Goal: Information Seeking & Learning: Learn about a topic

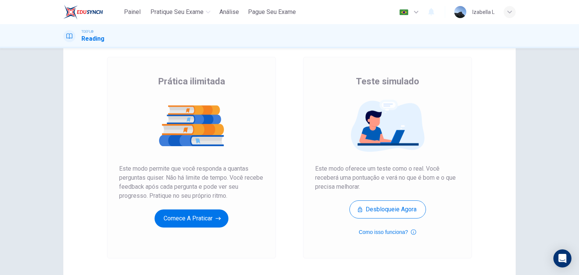
scroll to position [38, 0]
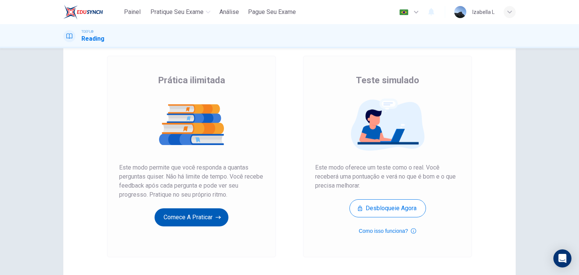
click at [210, 216] on button "Comece a praticar" at bounding box center [192, 218] width 74 height 18
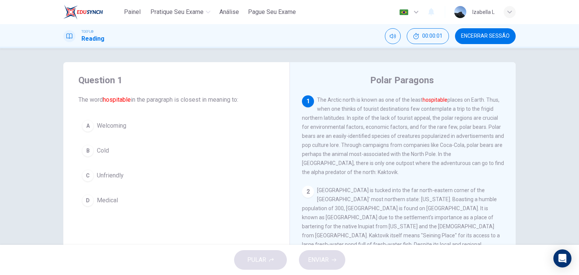
scroll to position [0, 0]
click at [86, 126] on div "A" at bounding box center [88, 127] width 12 height 12
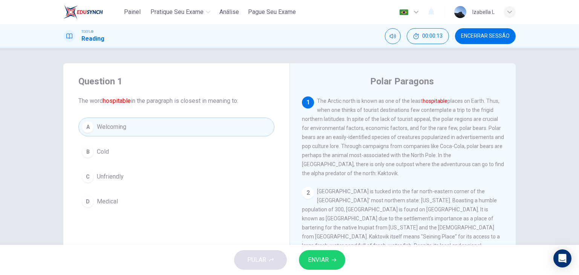
click at [323, 268] on button "ENVIAR" at bounding box center [322, 260] width 46 height 20
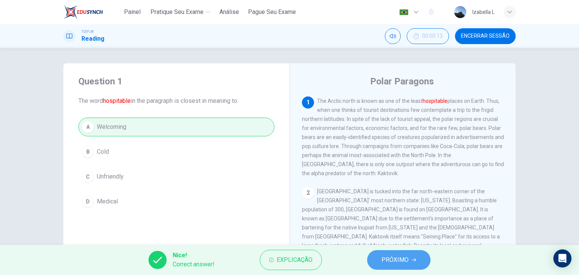
click at [405, 258] on span "PRÓXIMO" at bounding box center [395, 260] width 27 height 11
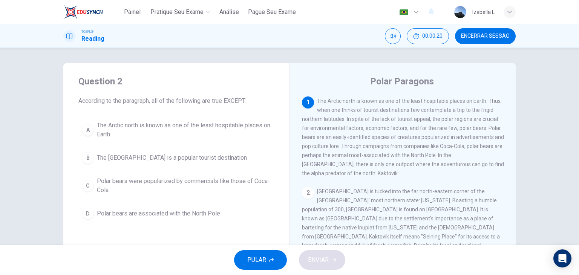
drag, startPoint x: 213, startPoint y: 101, endPoint x: 222, endPoint y: 100, distance: 9.2
click at [222, 100] on span "According to the paragraph, all of the following are true EXCEPT:" at bounding box center [176, 101] width 196 height 9
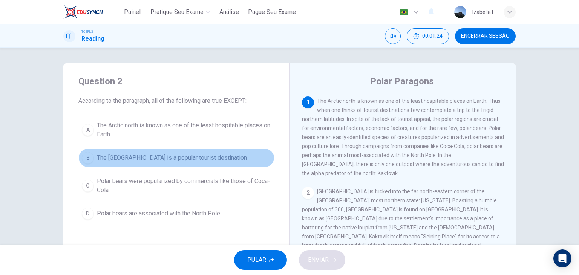
click at [210, 157] on span "The North Pole is a popular tourist destination" at bounding box center [172, 157] width 150 height 9
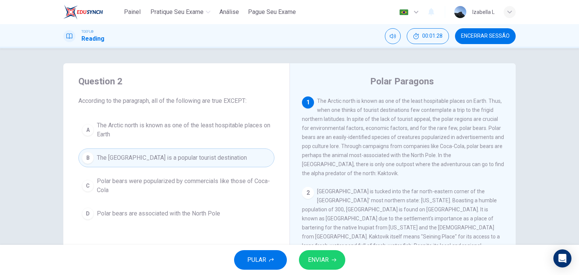
click at [335, 261] on icon "button" at bounding box center [334, 260] width 5 height 5
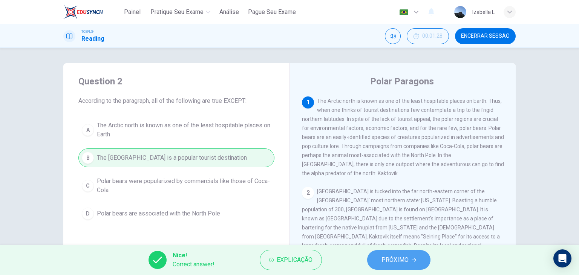
click at [383, 259] on span "PRÓXIMO" at bounding box center [395, 260] width 27 height 11
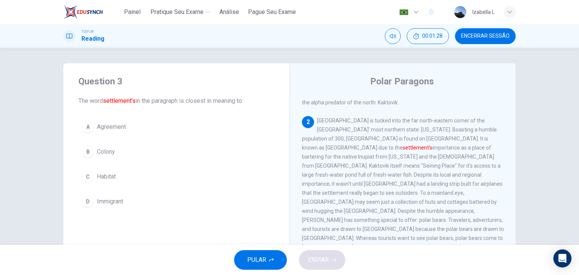
scroll to position [73, 0]
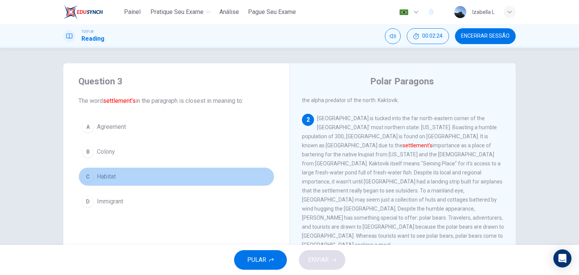
click at [102, 178] on span "Habitat" at bounding box center [106, 176] width 19 height 9
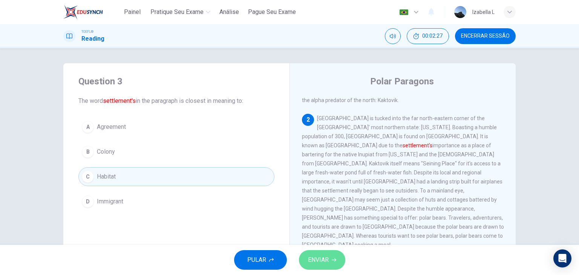
click at [329, 262] on button "ENVIAR" at bounding box center [322, 260] width 46 height 20
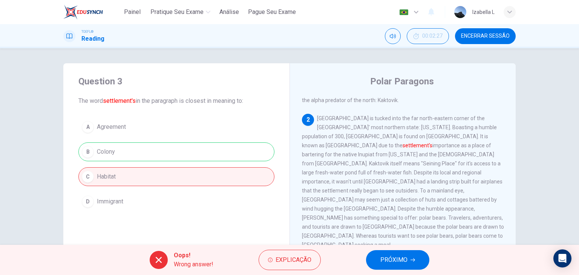
click at [401, 258] on span "PRÓXIMO" at bounding box center [393, 260] width 27 height 11
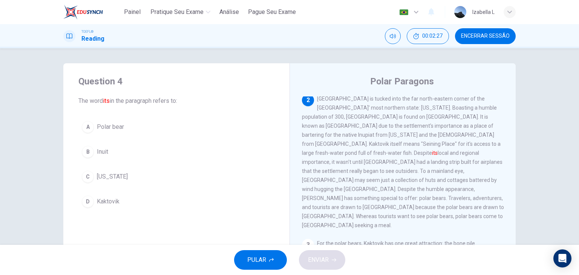
scroll to position [93, 0]
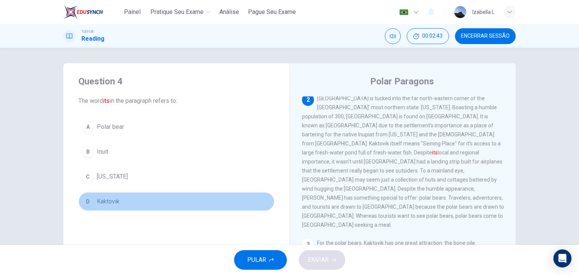
click at [108, 198] on span "Kaktovik" at bounding box center [108, 201] width 23 height 9
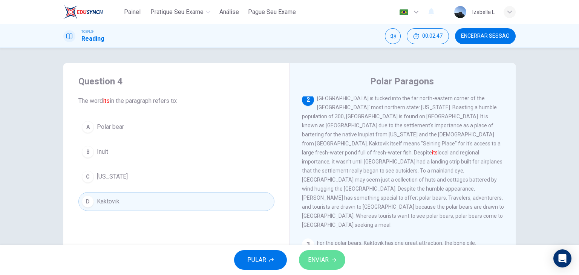
click at [341, 261] on button "ENVIAR" at bounding box center [322, 260] width 46 height 20
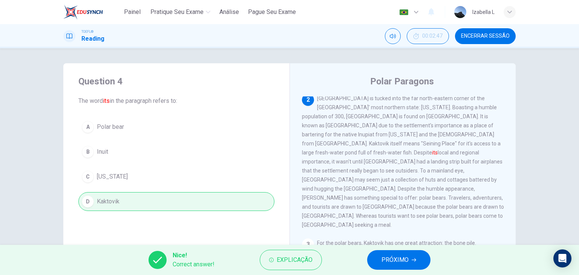
click at [384, 257] on span "PRÓXIMO" at bounding box center [395, 260] width 27 height 11
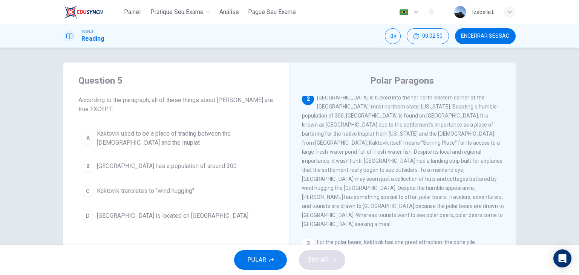
scroll to position [0, 0]
click at [190, 192] on span "Kaktovik translates to "wind hugging"" at bounding box center [145, 191] width 97 height 9
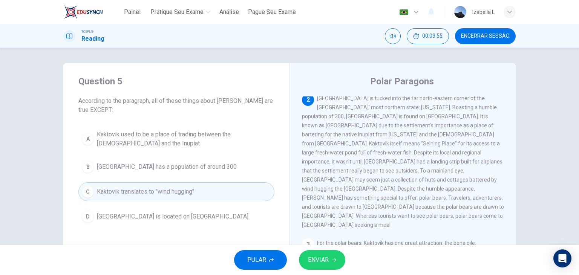
click at [320, 262] on span "ENVIAR" at bounding box center [318, 260] width 21 height 11
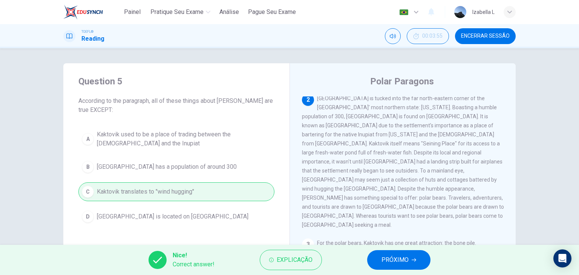
click at [393, 258] on span "PRÓXIMO" at bounding box center [395, 260] width 27 height 11
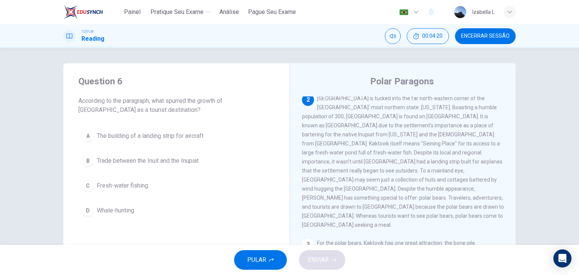
drag, startPoint x: 357, startPoint y: 159, endPoint x: 440, endPoint y: 158, distance: 83.3
click at [440, 158] on span "Kaktovik is tucked into the far north-eastern corner of the United States' most…" at bounding box center [403, 161] width 202 height 133
click at [195, 139] on span "The building of a landing strip for aircraft" at bounding box center [150, 136] width 107 height 9
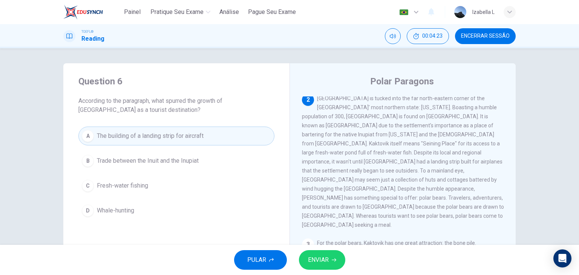
click at [339, 261] on button "ENVIAR" at bounding box center [322, 260] width 46 height 20
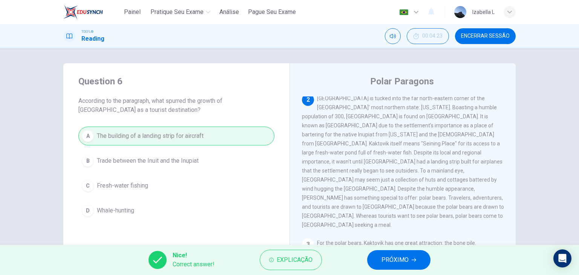
click at [400, 260] on span "PRÓXIMO" at bounding box center [395, 260] width 27 height 11
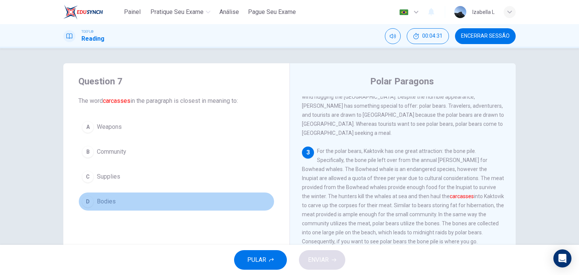
click at [106, 203] on span "Bodies" at bounding box center [106, 201] width 19 height 9
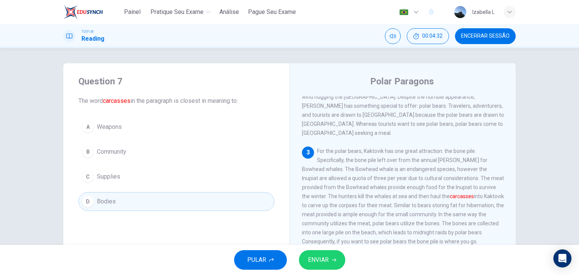
click at [316, 258] on span "ENVIAR" at bounding box center [318, 260] width 21 height 11
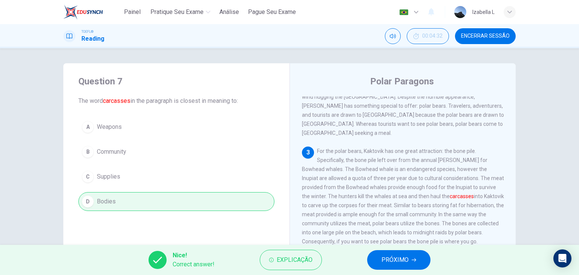
click at [402, 264] on span "PRÓXIMO" at bounding box center [395, 260] width 27 height 11
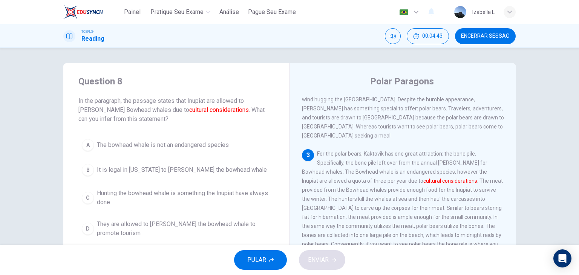
scroll to position [189, 0]
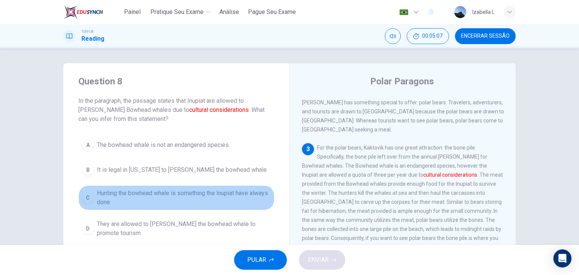
click at [235, 196] on span "Hunting the bowhead whale is something the Inupiat have always done" at bounding box center [184, 198] width 174 height 18
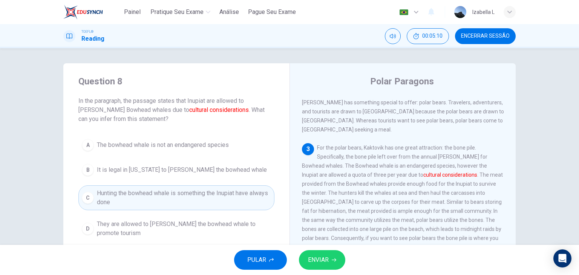
click at [326, 262] on span "ENVIAR" at bounding box center [318, 260] width 21 height 11
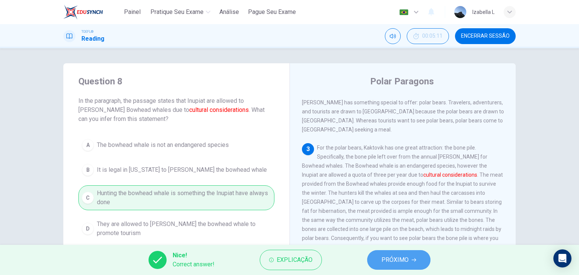
click at [395, 258] on span "PRÓXIMO" at bounding box center [395, 260] width 27 height 11
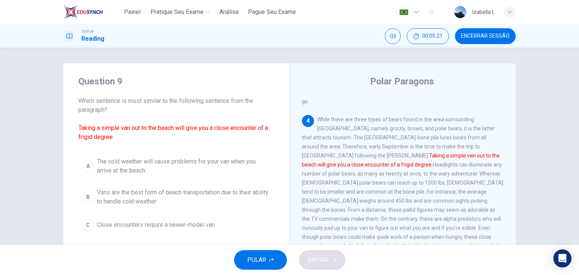
scroll to position [38, 0]
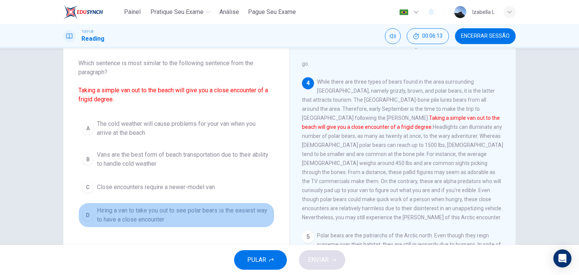
click at [232, 212] on span "Hiring a van to take you out to see polar bears is the easiest way to have a cl…" at bounding box center [184, 215] width 174 height 18
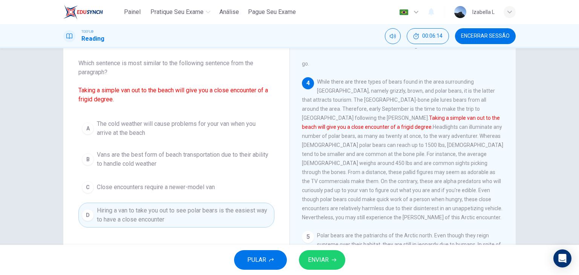
click at [327, 257] on span "ENVIAR" at bounding box center [318, 260] width 21 height 11
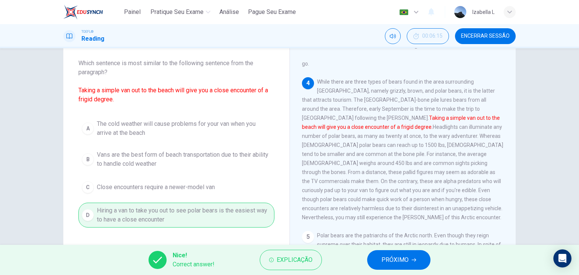
click at [383, 259] on span "PRÓXIMO" at bounding box center [395, 260] width 27 height 11
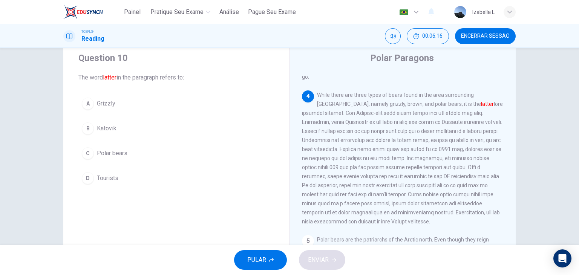
scroll to position [0, 0]
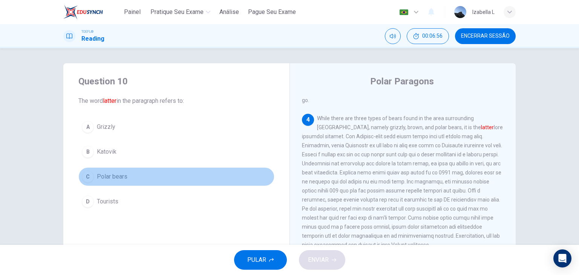
click at [110, 176] on span "Polar bears" at bounding box center [112, 176] width 31 height 9
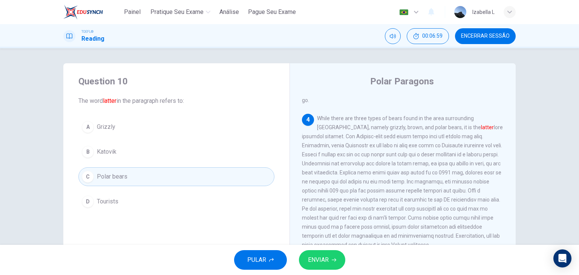
click at [335, 263] on button "ENVIAR" at bounding box center [322, 260] width 46 height 20
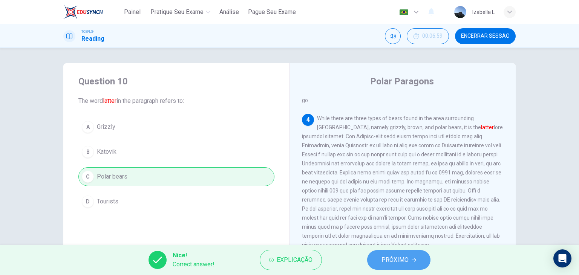
click at [375, 257] on button "PRÓXIMO" at bounding box center [398, 260] width 63 height 20
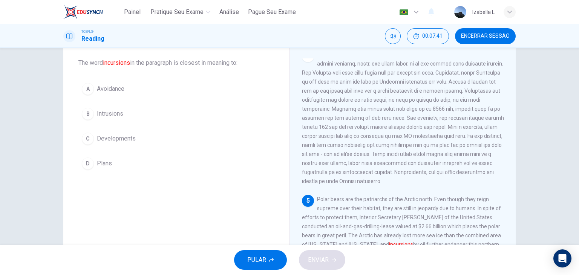
scroll to position [38, 0]
click at [116, 114] on span "Intrusions" at bounding box center [110, 114] width 26 height 9
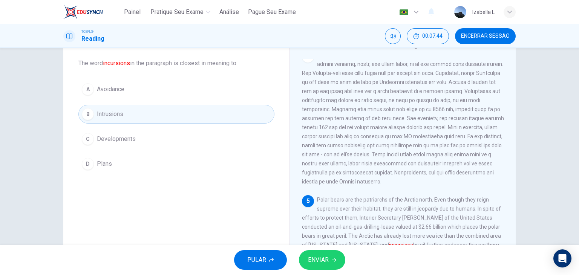
click at [320, 260] on span "ENVIAR" at bounding box center [318, 260] width 21 height 11
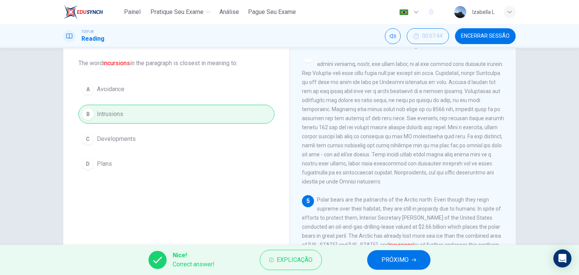
click at [378, 262] on button "PRÓXIMO" at bounding box center [398, 260] width 63 height 20
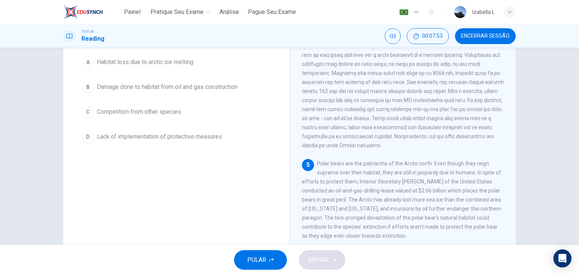
scroll to position [75, 0]
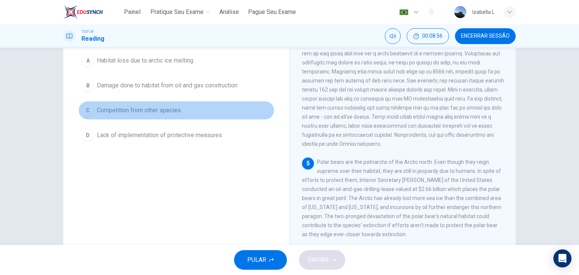
click at [170, 110] on span "Competition from other species" at bounding box center [139, 110] width 84 height 9
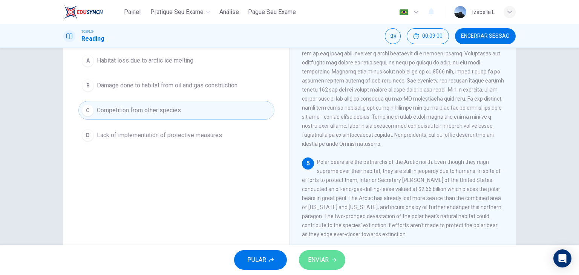
click at [339, 256] on button "ENVIAR" at bounding box center [322, 260] width 46 height 20
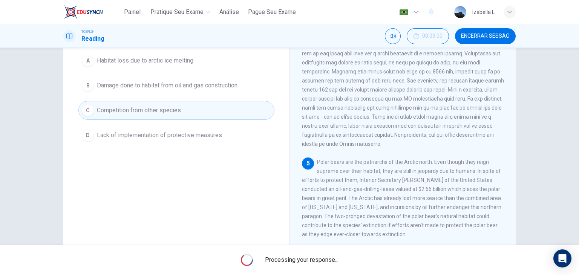
scroll to position [38, 0]
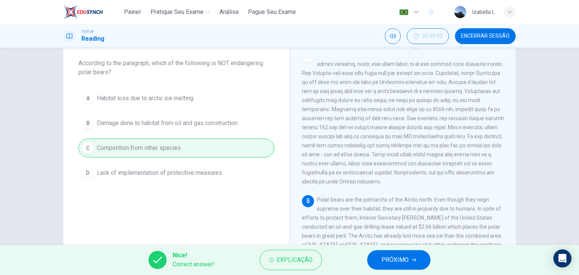
click at [395, 260] on span "PRÓXIMO" at bounding box center [395, 260] width 27 height 11
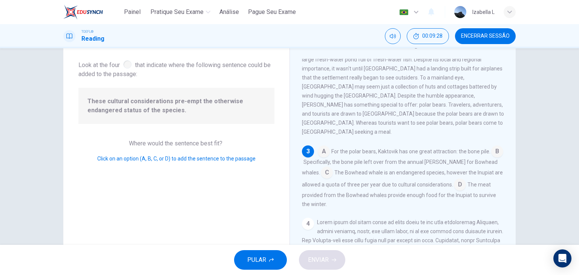
click at [456, 179] on input at bounding box center [460, 185] width 12 height 12
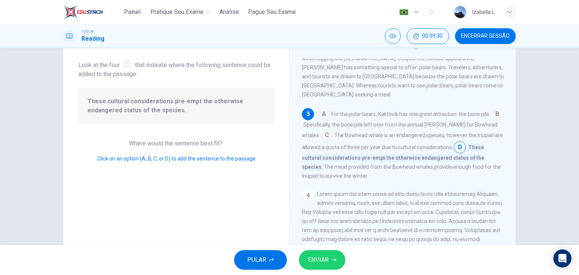
scroll to position [186, 0]
click at [334, 254] on button "ENVIAR" at bounding box center [322, 260] width 46 height 20
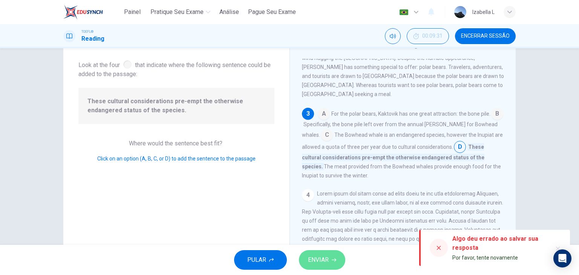
click at [324, 269] on button "ENVIAR" at bounding box center [322, 260] width 46 height 20
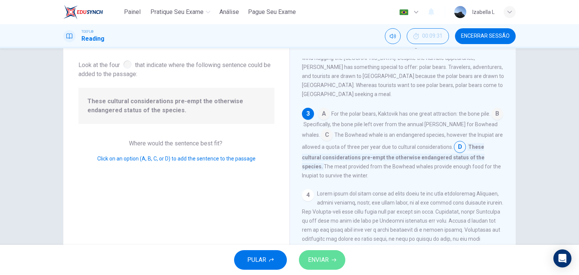
click at [330, 256] on button "ENVIAR" at bounding box center [322, 260] width 46 height 20
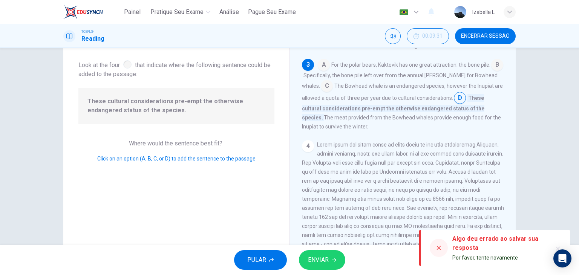
scroll to position [183, 0]
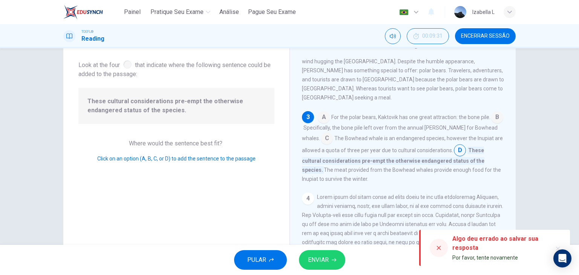
click at [458, 145] on input at bounding box center [460, 151] width 12 height 12
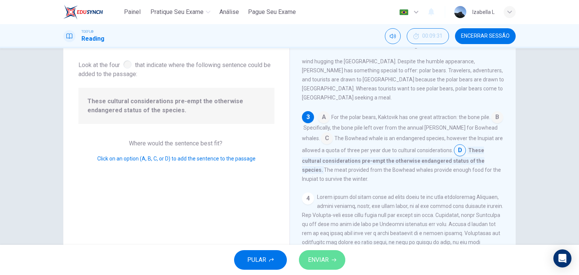
click at [327, 260] on span "ENVIAR" at bounding box center [318, 260] width 21 height 11
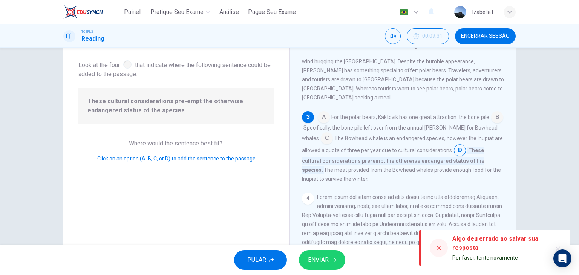
drag, startPoint x: 216, startPoint y: 102, endPoint x: 259, endPoint y: 114, distance: 44.6
click at [259, 114] on span "These cultural considerations pre-empt the otherwise endangered status of the s…" at bounding box center [176, 106] width 178 height 18
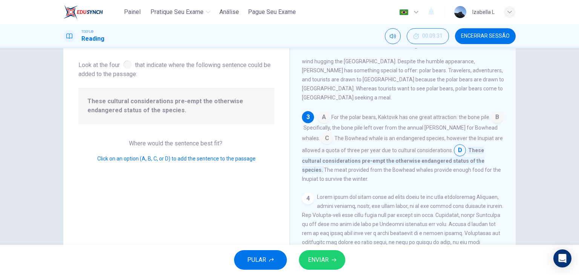
click at [454, 145] on input at bounding box center [460, 151] width 12 height 12
click at [324, 112] on input at bounding box center [324, 118] width 12 height 12
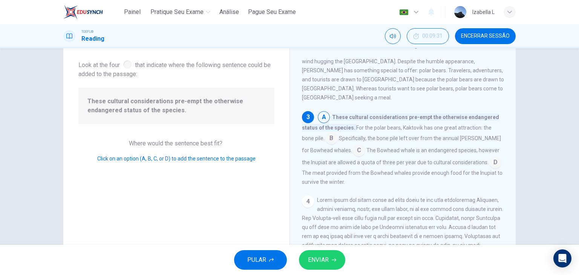
click at [327, 133] on input at bounding box center [331, 139] width 12 height 12
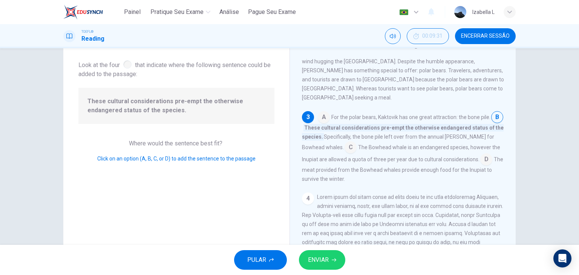
click at [345, 142] on input at bounding box center [351, 148] width 12 height 12
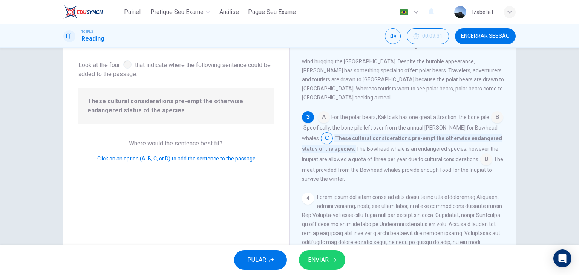
click at [480, 154] on input at bounding box center [486, 160] width 12 height 12
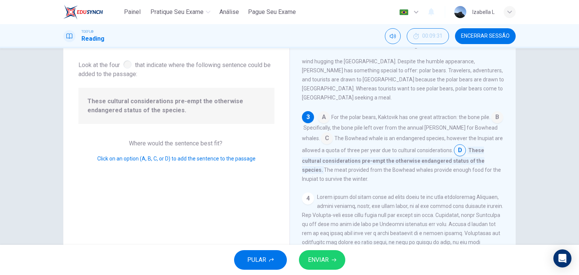
click at [335, 261] on icon "button" at bounding box center [334, 260] width 5 height 3
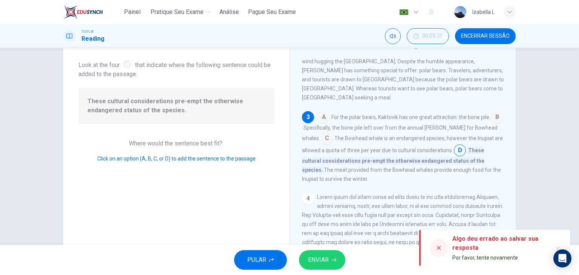
click at [440, 252] on div at bounding box center [439, 248] width 18 height 18
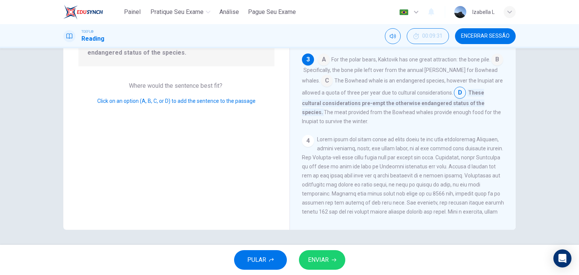
scroll to position [334, 0]
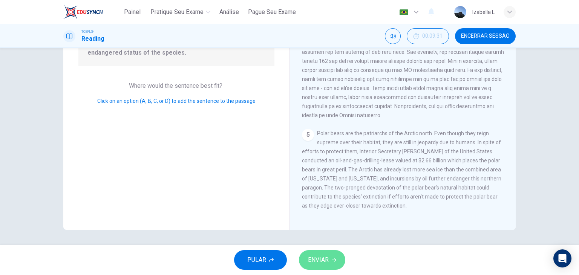
click at [329, 256] on button "ENVIAR" at bounding box center [322, 260] width 46 height 20
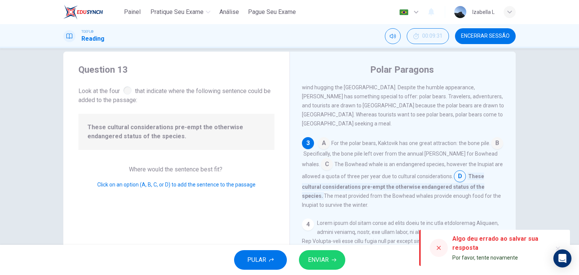
scroll to position [0, 0]
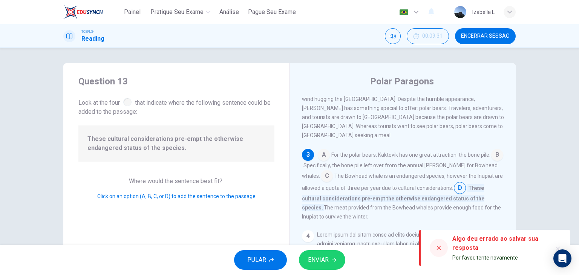
click at [188, 199] on span "Click on an option (A, B, C, or D) to add the sentence to the passage" at bounding box center [176, 196] width 158 height 6
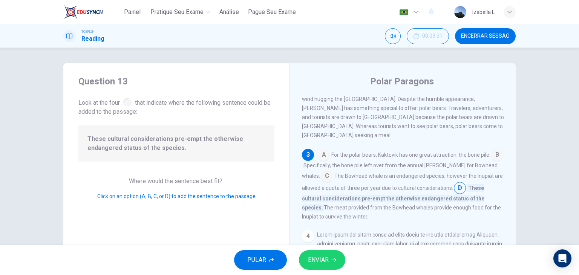
click at [183, 141] on span "These cultural considerations pre-empt the otherwise endangered status of the s…" at bounding box center [176, 144] width 178 height 18
click at [127, 104] on div at bounding box center [127, 102] width 8 height 8
click at [323, 263] on span "ENVIAR" at bounding box center [318, 260] width 21 height 11
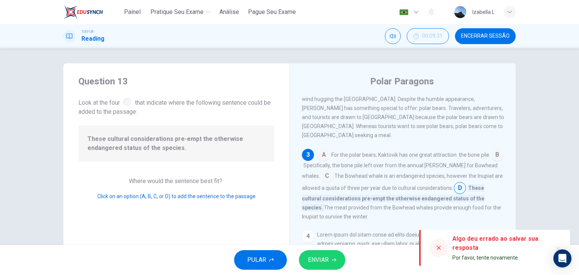
click at [282, 262] on button "PULAR" at bounding box center [260, 260] width 53 height 20
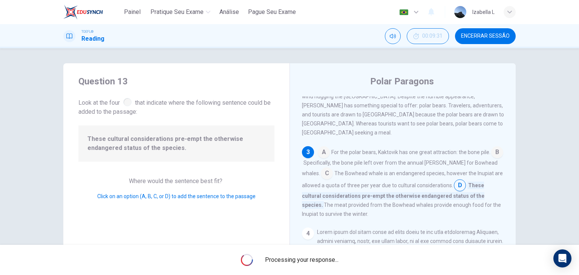
scroll to position [264, 0]
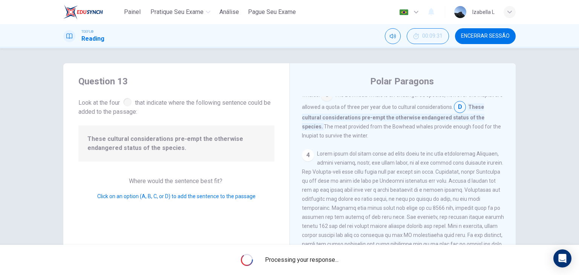
click at [273, 261] on span "Processing your response..." at bounding box center [302, 260] width 74 height 9
click at [476, 37] on span "Encerrar Sessão" at bounding box center [485, 36] width 49 height 6
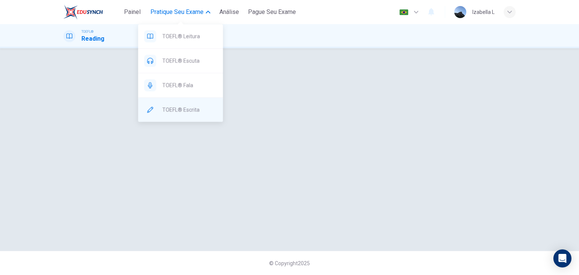
click at [198, 106] on span "TOEFL® Escrita" at bounding box center [189, 109] width 55 height 9
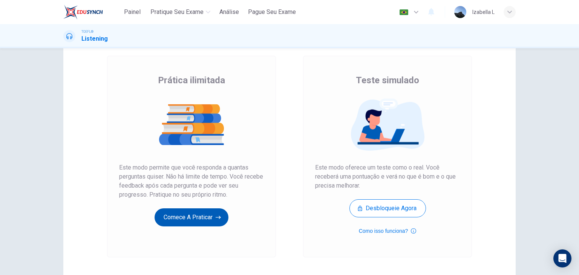
click at [206, 218] on button "Comece a praticar" at bounding box center [192, 218] width 74 height 18
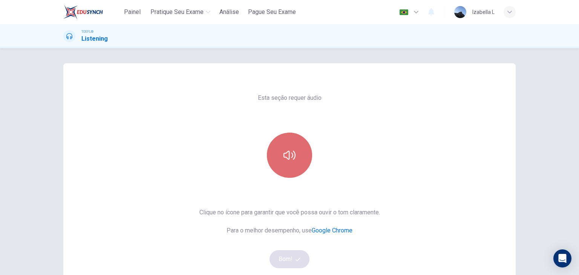
click at [301, 152] on button "button" at bounding box center [289, 155] width 45 height 45
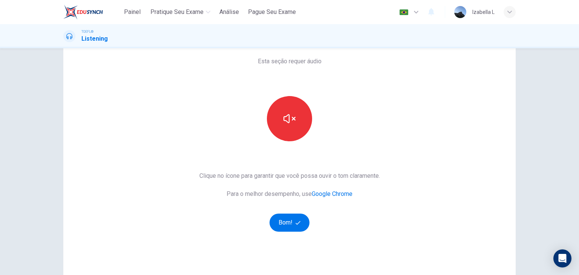
scroll to position [38, 0]
click at [281, 228] on button "Bom!" at bounding box center [290, 222] width 40 height 18
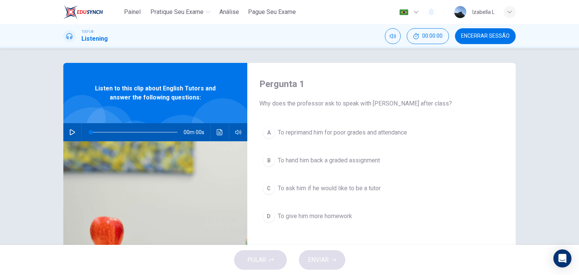
scroll to position [0, 0]
click at [71, 130] on icon "button" at bounding box center [72, 133] width 6 height 6
type input "1"
drag, startPoint x: 98, startPoint y: 133, endPoint x: 82, endPoint y: 130, distance: 15.6
click at [89, 130] on span at bounding box center [91, 132] width 5 height 5
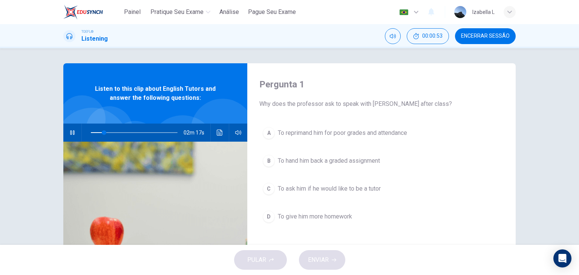
click at [72, 130] on icon "button" at bounding box center [72, 133] width 6 height 6
click at [266, 188] on div "C" at bounding box center [269, 189] width 12 height 12
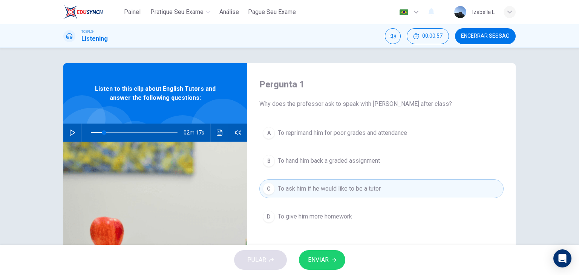
click at [326, 262] on span "ENVIAR" at bounding box center [318, 260] width 21 height 11
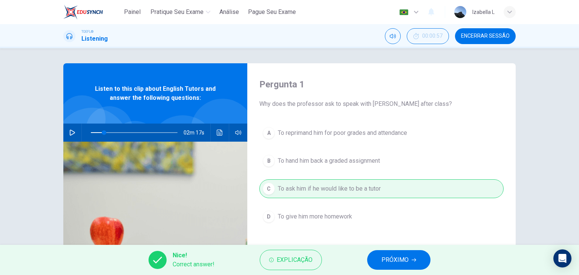
click at [396, 262] on span "PRÓXIMO" at bounding box center [395, 260] width 27 height 11
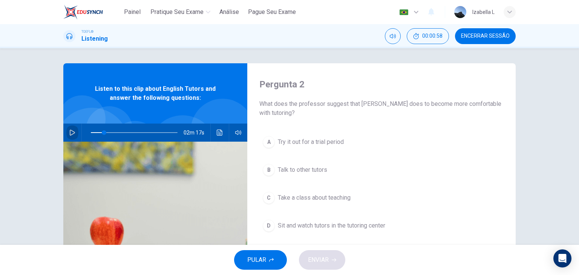
click at [72, 134] on icon "button" at bounding box center [72, 133] width 6 height 6
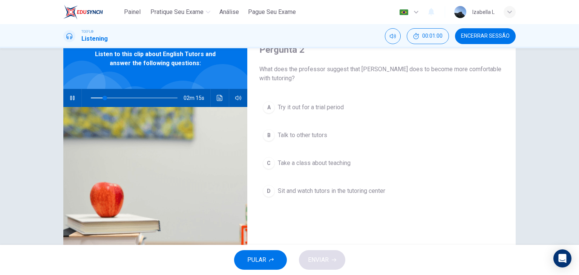
scroll to position [38, 0]
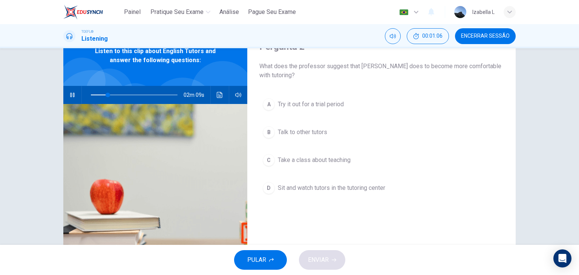
click at [72, 98] on button "button" at bounding box center [72, 95] width 12 height 18
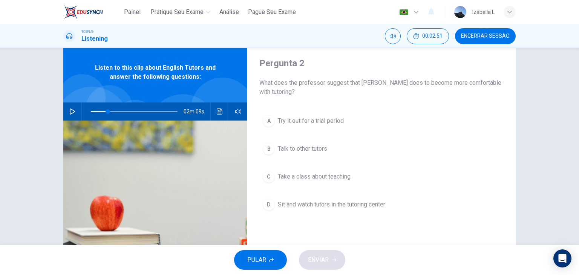
scroll to position [0, 0]
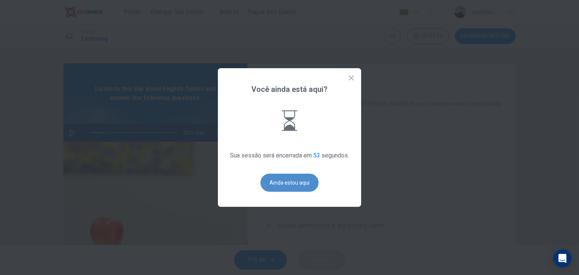
click at [284, 178] on button "Ainda estou aqui" at bounding box center [290, 183] width 58 height 18
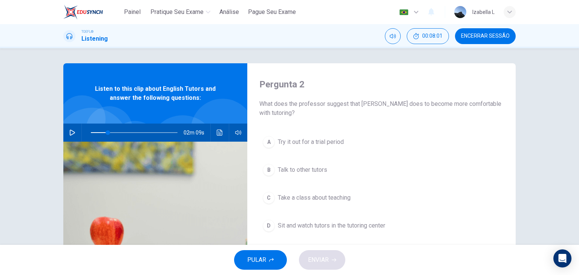
type input "20"
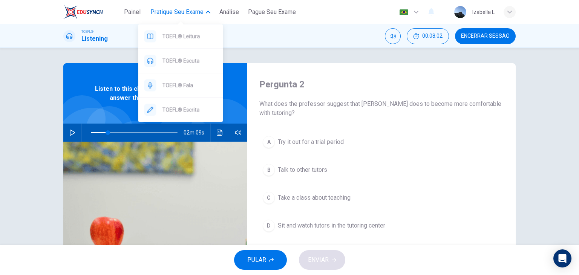
click at [184, 10] on span "Pratique seu exame" at bounding box center [176, 12] width 53 height 9
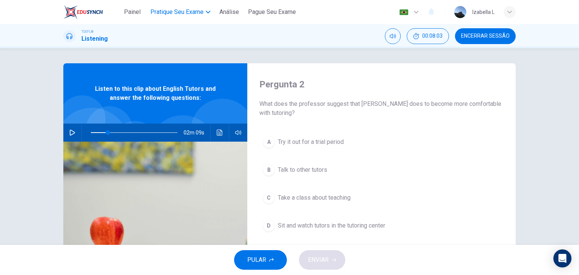
click at [201, 11] on span "Pratique seu exame" at bounding box center [176, 12] width 53 height 9
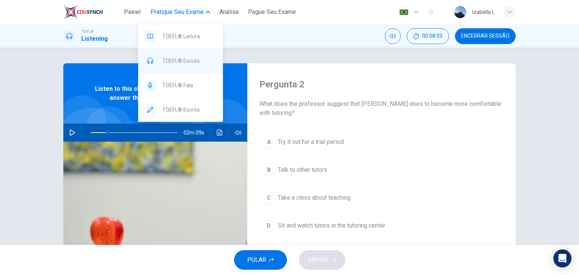
click at [198, 64] on span "TOEFL® Escuta" at bounding box center [189, 60] width 55 height 9
